Goal: Task Accomplishment & Management: Complete application form

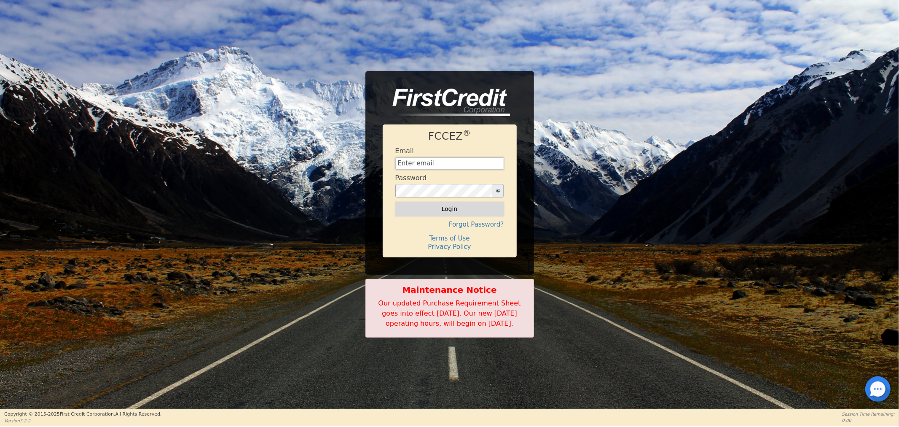
type input "[EMAIL_ADDRESS][DOMAIN_NAME]"
click at [414, 204] on button "Login" at bounding box center [449, 209] width 109 height 14
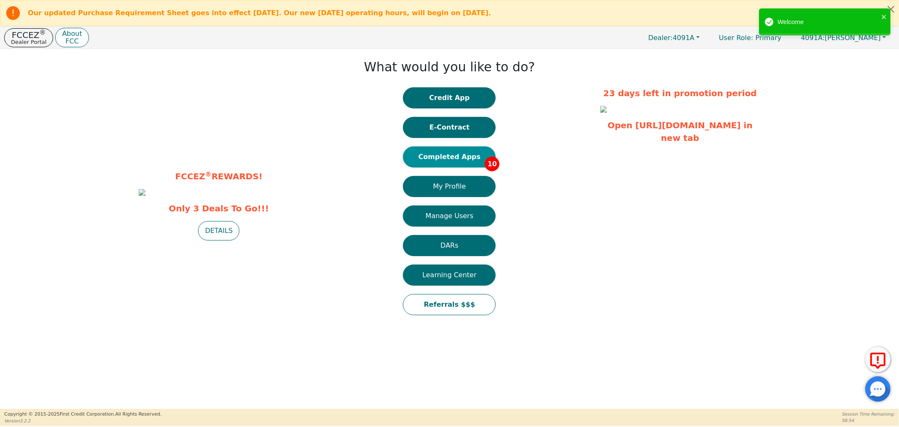
click at [426, 155] on button "Completed Apps 10" at bounding box center [449, 156] width 93 height 21
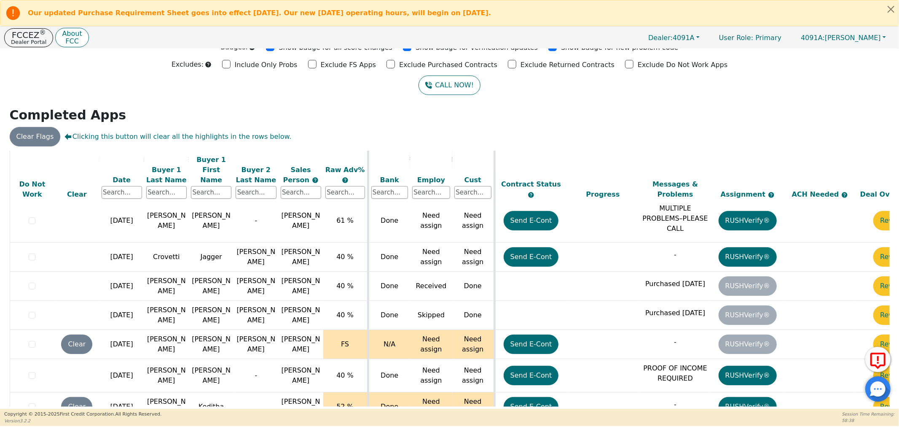
scroll to position [155, 43]
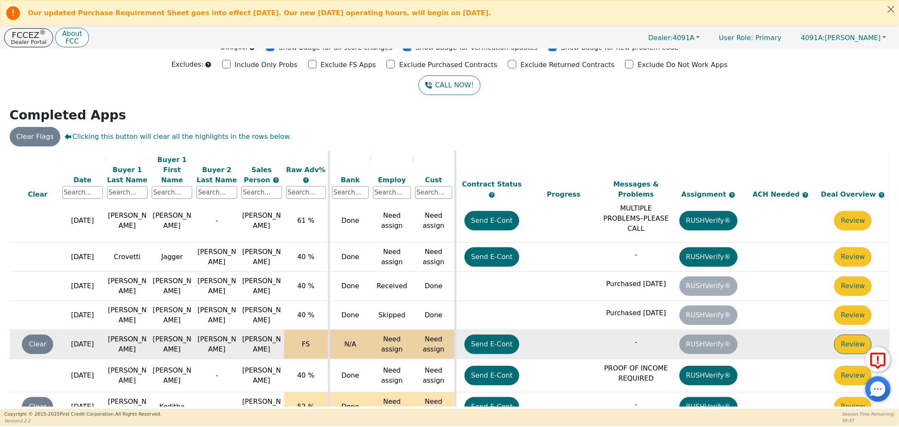
click at [851, 334] on button "Review" at bounding box center [853, 343] width 38 height 19
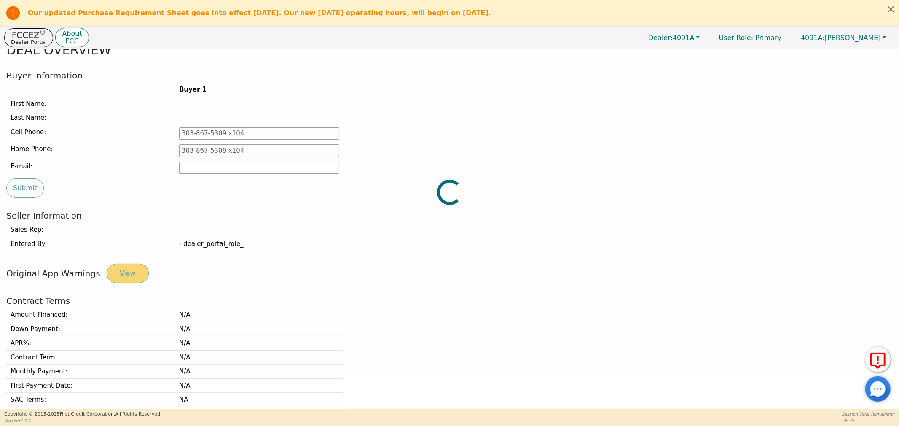
type input "[PHONE_NUMBER]"
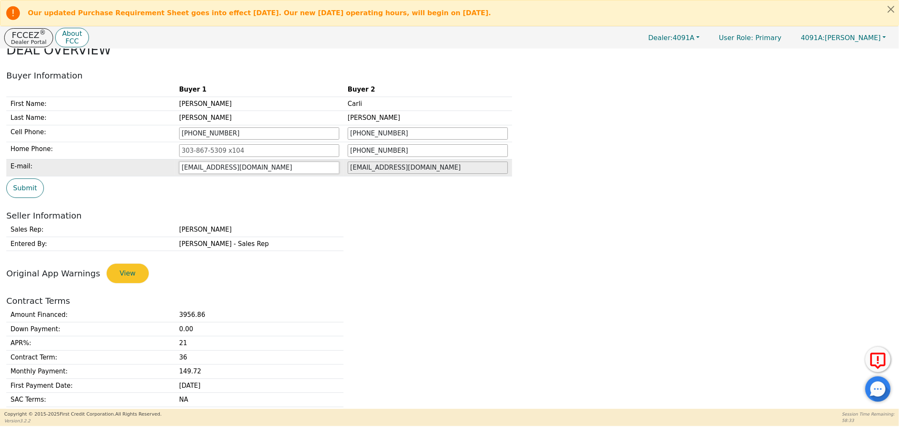
click at [203, 168] on input "[EMAIL_ADDRESS][DOMAIN_NAME]" at bounding box center [259, 167] width 160 height 13
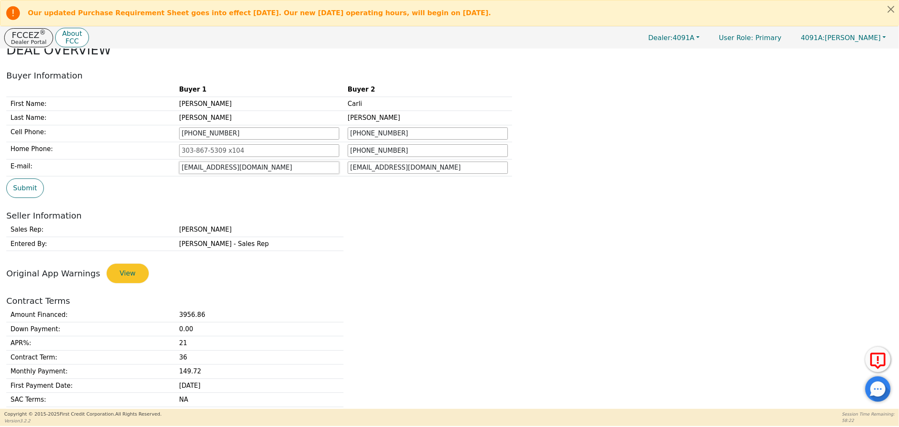
type input "[EMAIL_ADDRESS][DOMAIN_NAME]"
drag, startPoint x: 124, startPoint y: 199, endPoint x: 127, endPoint y: 188, distance: 11.4
click at [124, 197] on div "Buyer 1 Buyer 2 First Name: [PERSON_NAME] Last Name: [PERSON_NAME] Cell Phone: …" at bounding box center [449, 147] width 887 height 128
click at [24, 193] on button "Submit" at bounding box center [25, 187] width 38 height 19
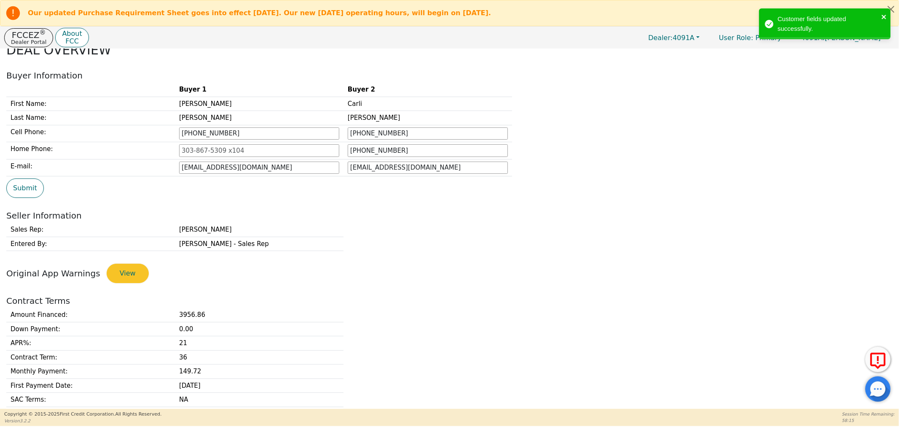
click at [885, 16] on icon "close" at bounding box center [884, 17] width 4 height 4
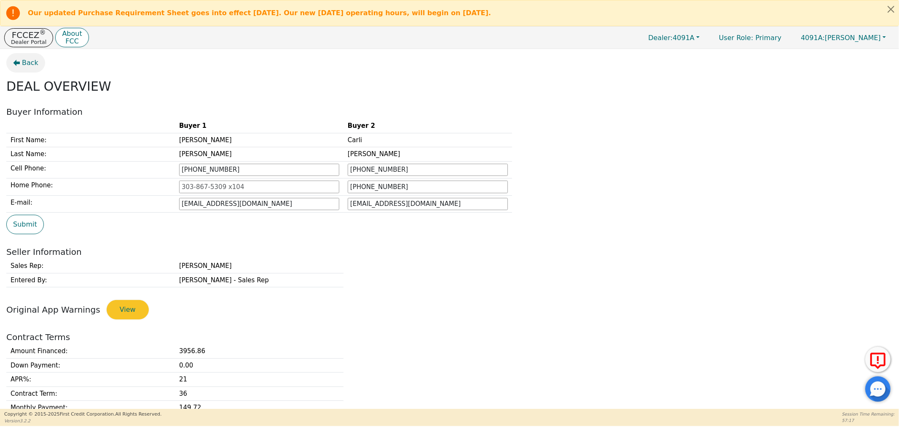
click at [28, 68] on span "Back" at bounding box center [30, 63] width 16 height 10
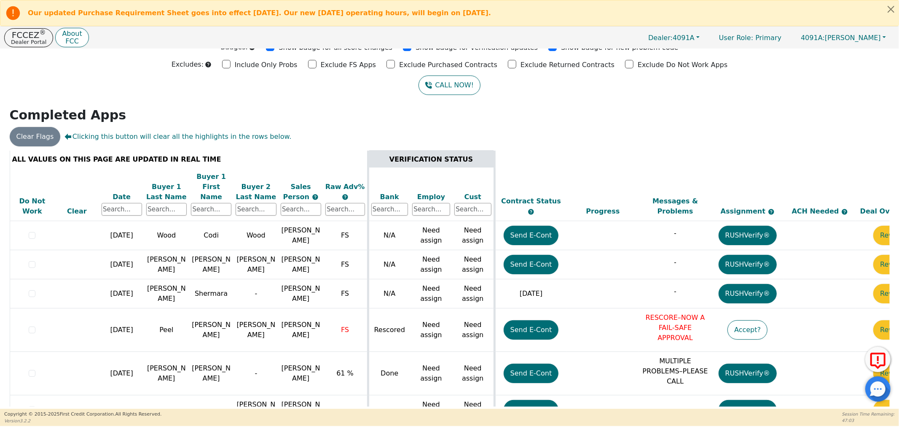
scroll to position [155, 0]
